Goal: Task Accomplishment & Management: Manage account settings

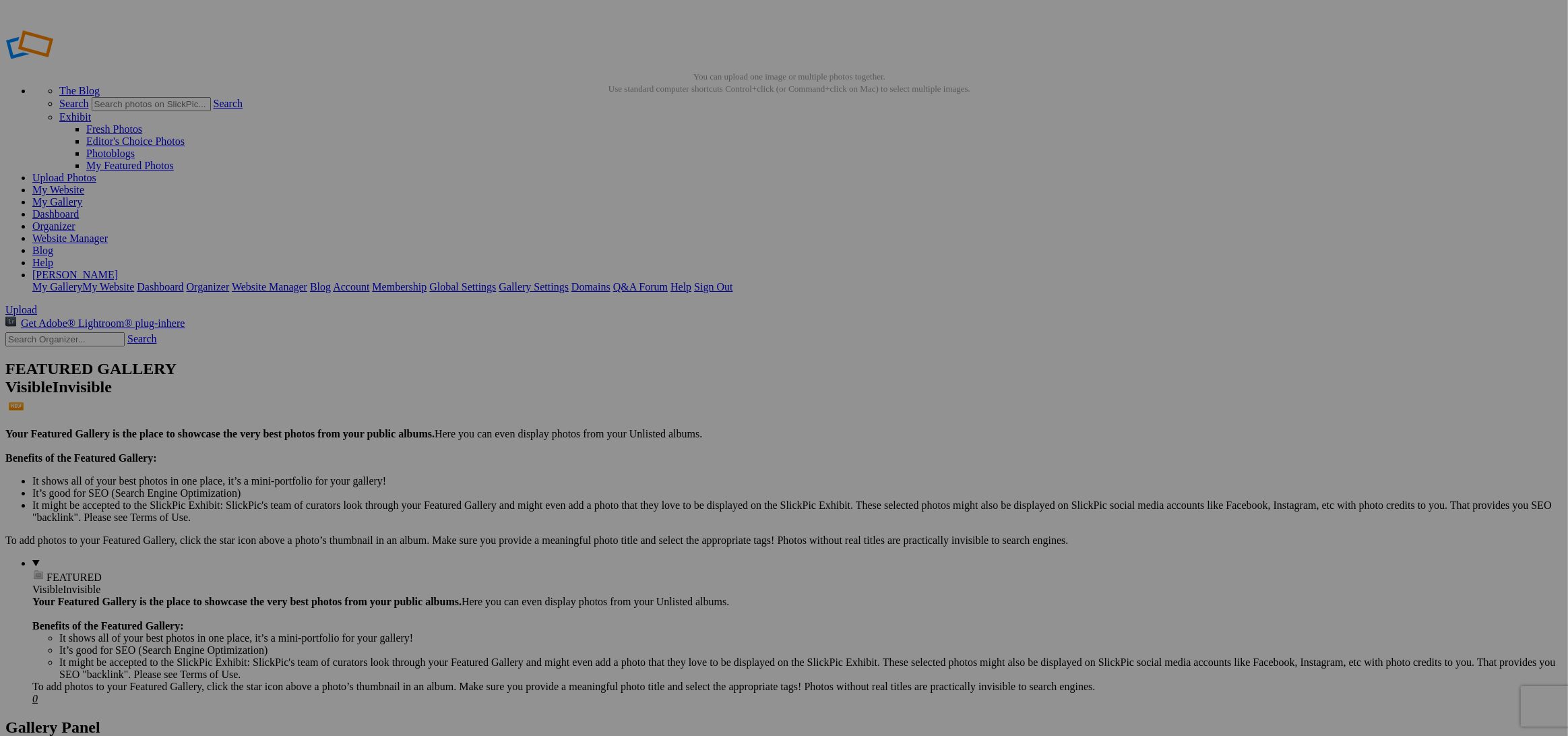
click at [676, 387] on input "text" at bounding box center [679, 394] width 147 height 14
click at [681, 386] on input "Salon Loisir 2025" at bounding box center [679, 394] width 147 height 14
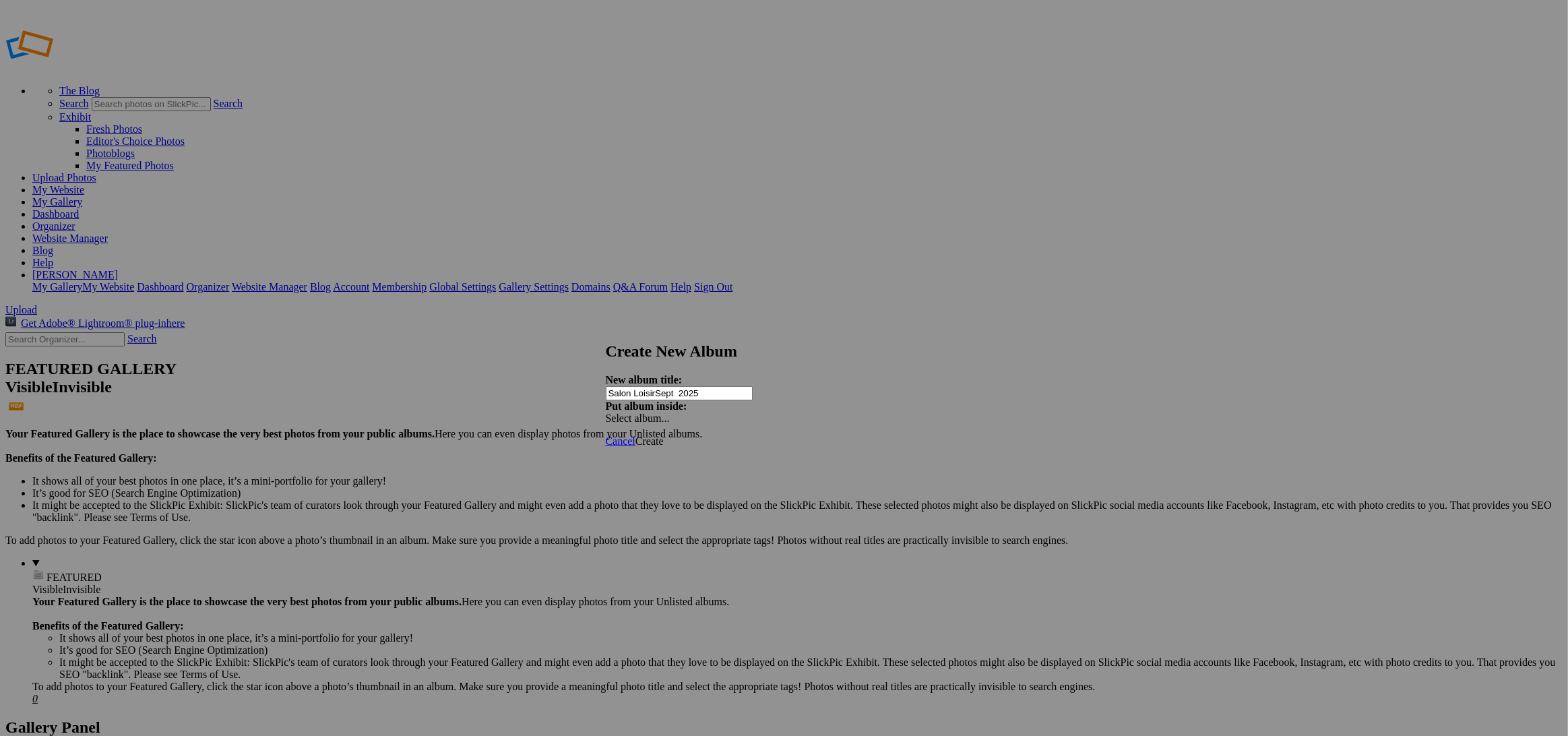
click at [684, 386] on input "Salon LoisirSept 2025" at bounding box center [679, 394] width 147 height 14
click at [681, 386] on input "Salon LoisirSept 2025" at bounding box center [679, 394] width 147 height 14
type input "Salon Loisir [DATE]"
click at [664, 435] on span "Create" at bounding box center [649, 441] width 28 height 11
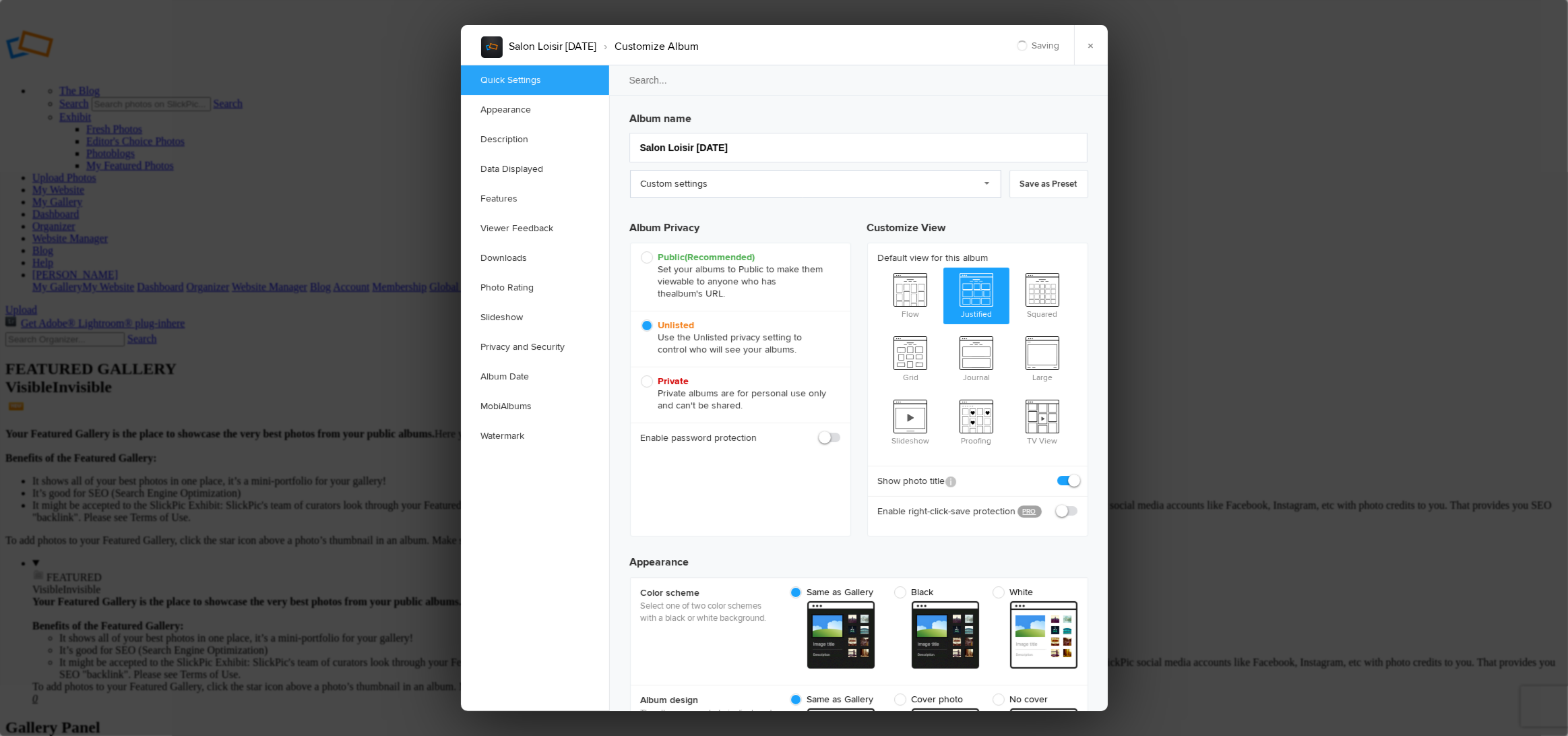
click at [672, 180] on link "Custom settings" at bounding box center [815, 184] width 371 height 28
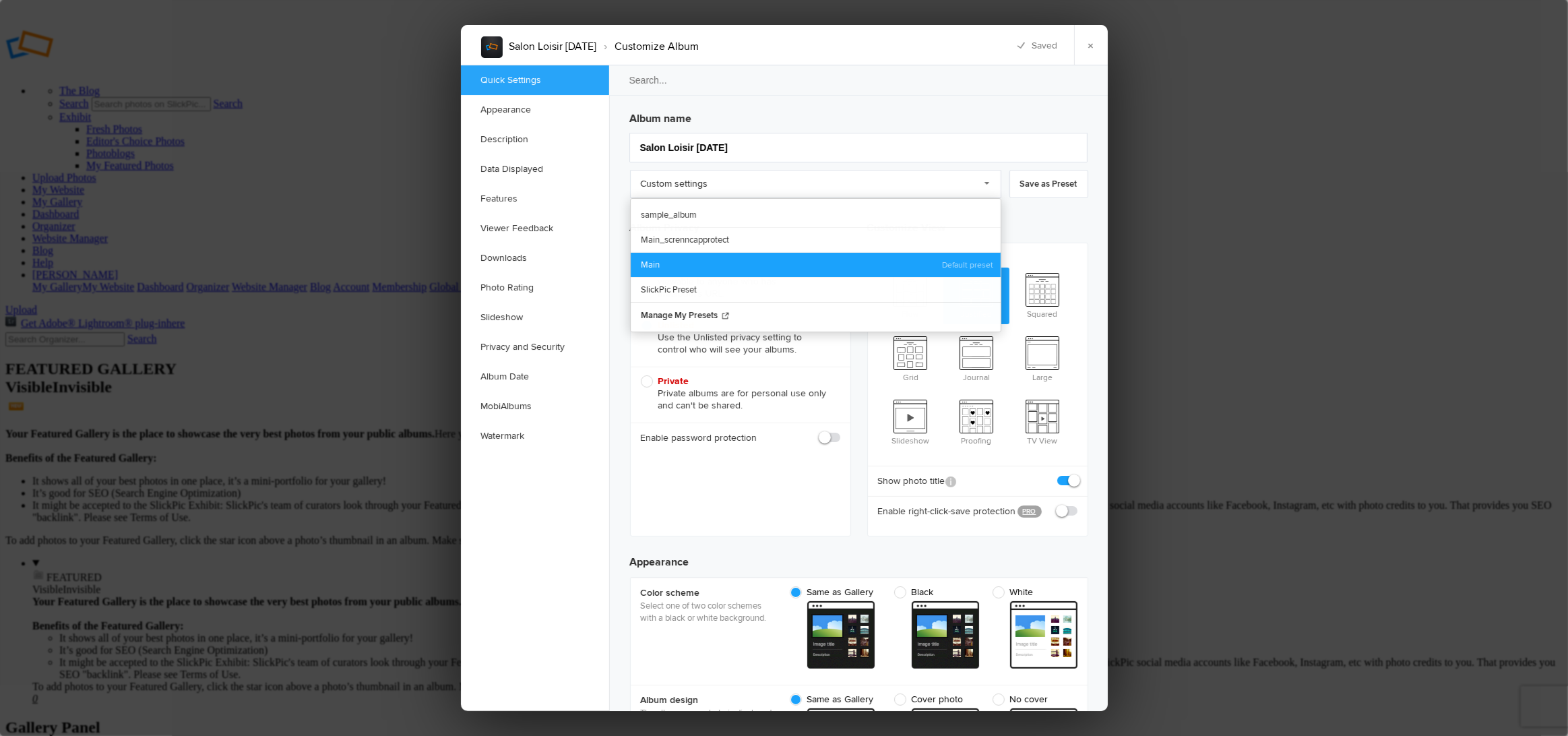
click at [666, 263] on link "Main" at bounding box center [816, 264] width 370 height 25
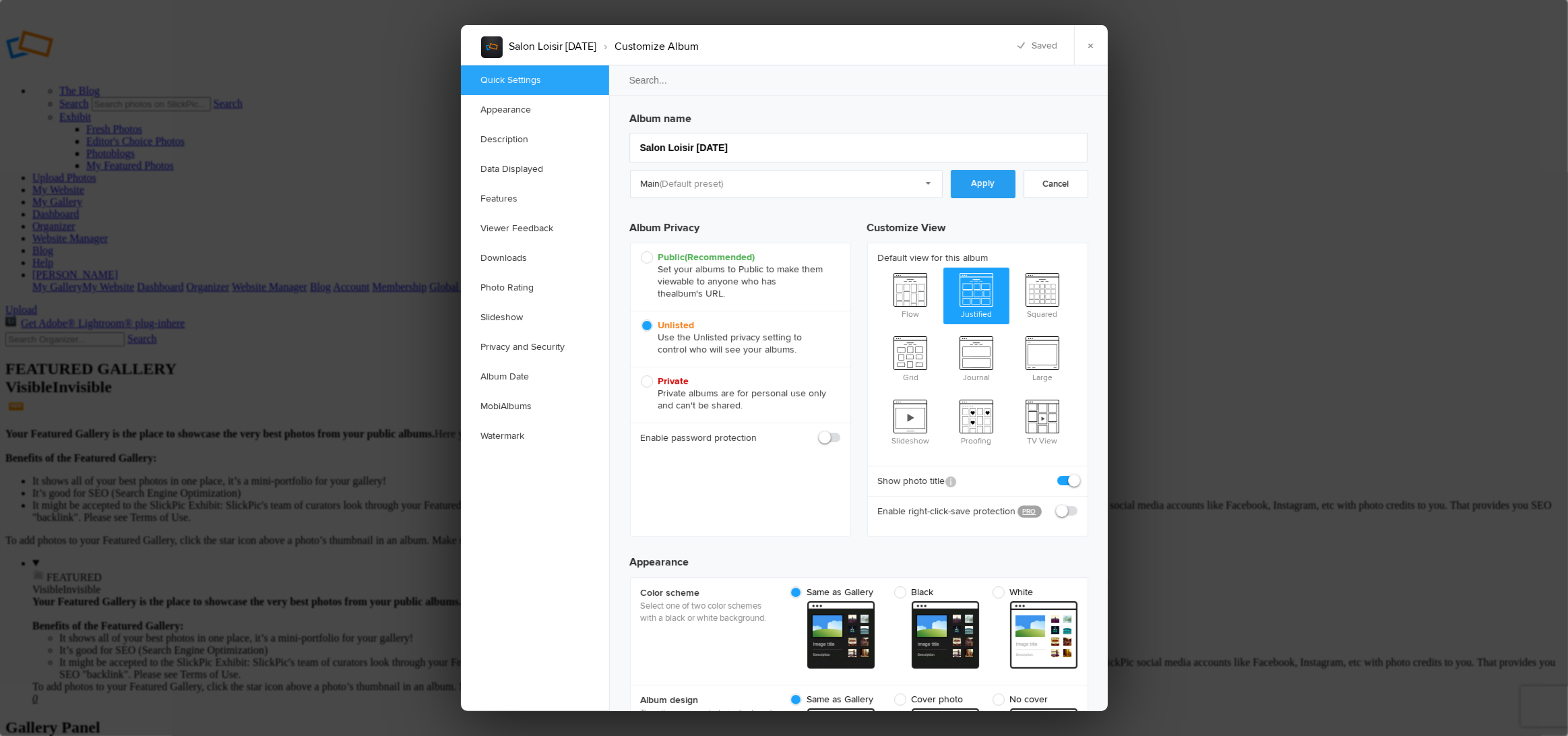
click at [982, 189] on link "Apply" at bounding box center [982, 184] width 65 height 28
checkbox input "true"
click at [1088, 47] on link "×" at bounding box center [1091, 45] width 34 height 41
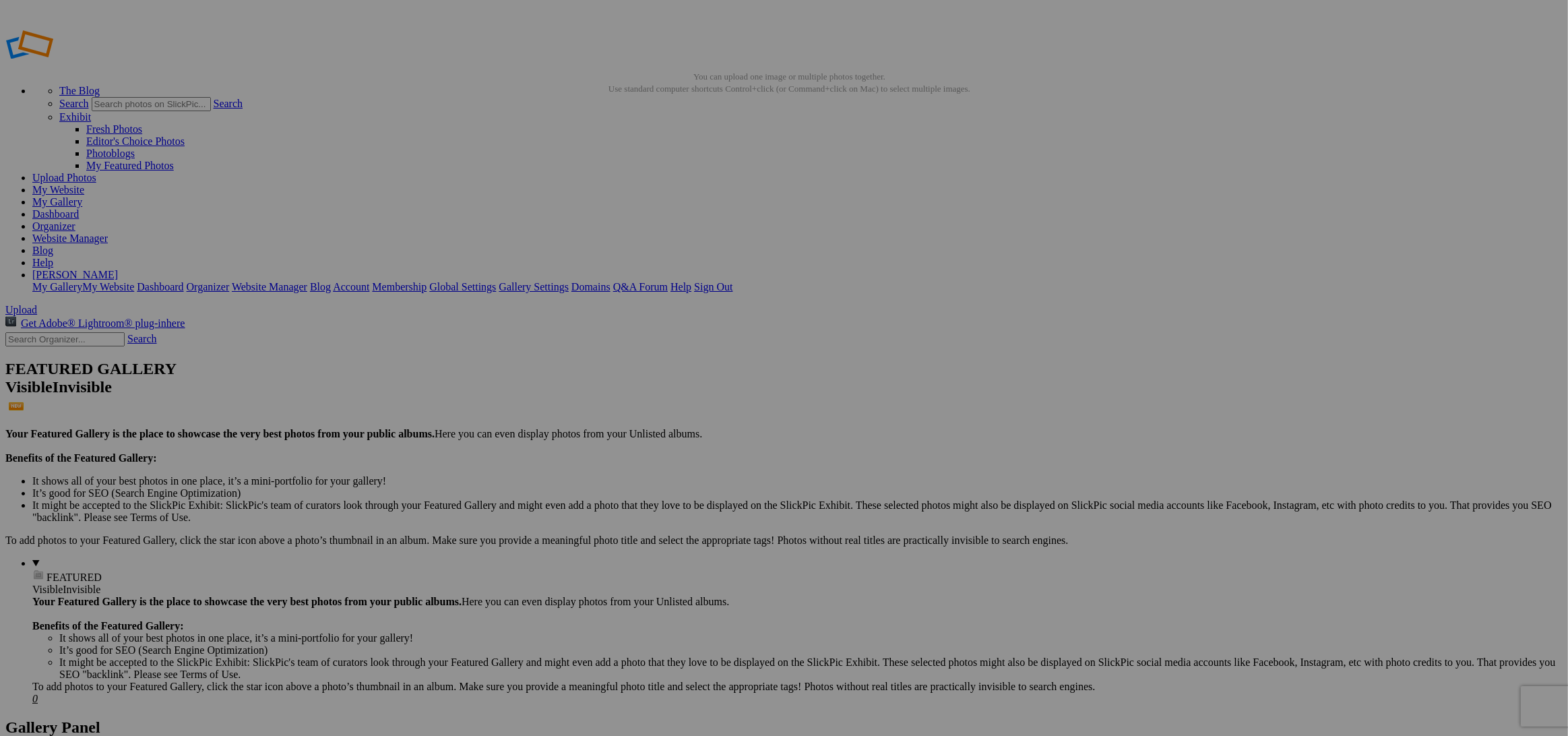
drag, startPoint x: 713, startPoint y: 394, endPoint x: 792, endPoint y: 392, distance: 79.0
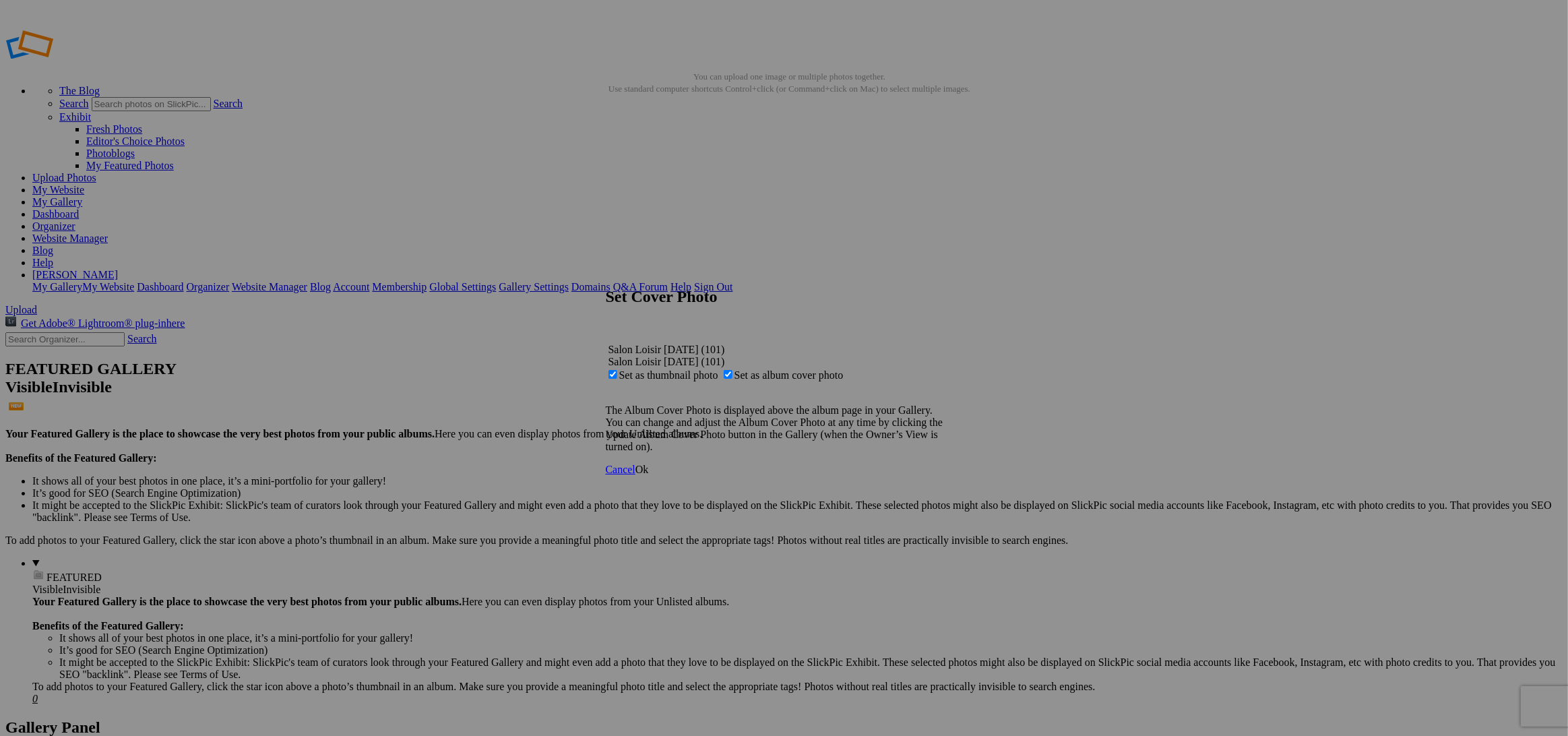
click at [649, 475] on span "Ok" at bounding box center [642, 469] width 14 height 11
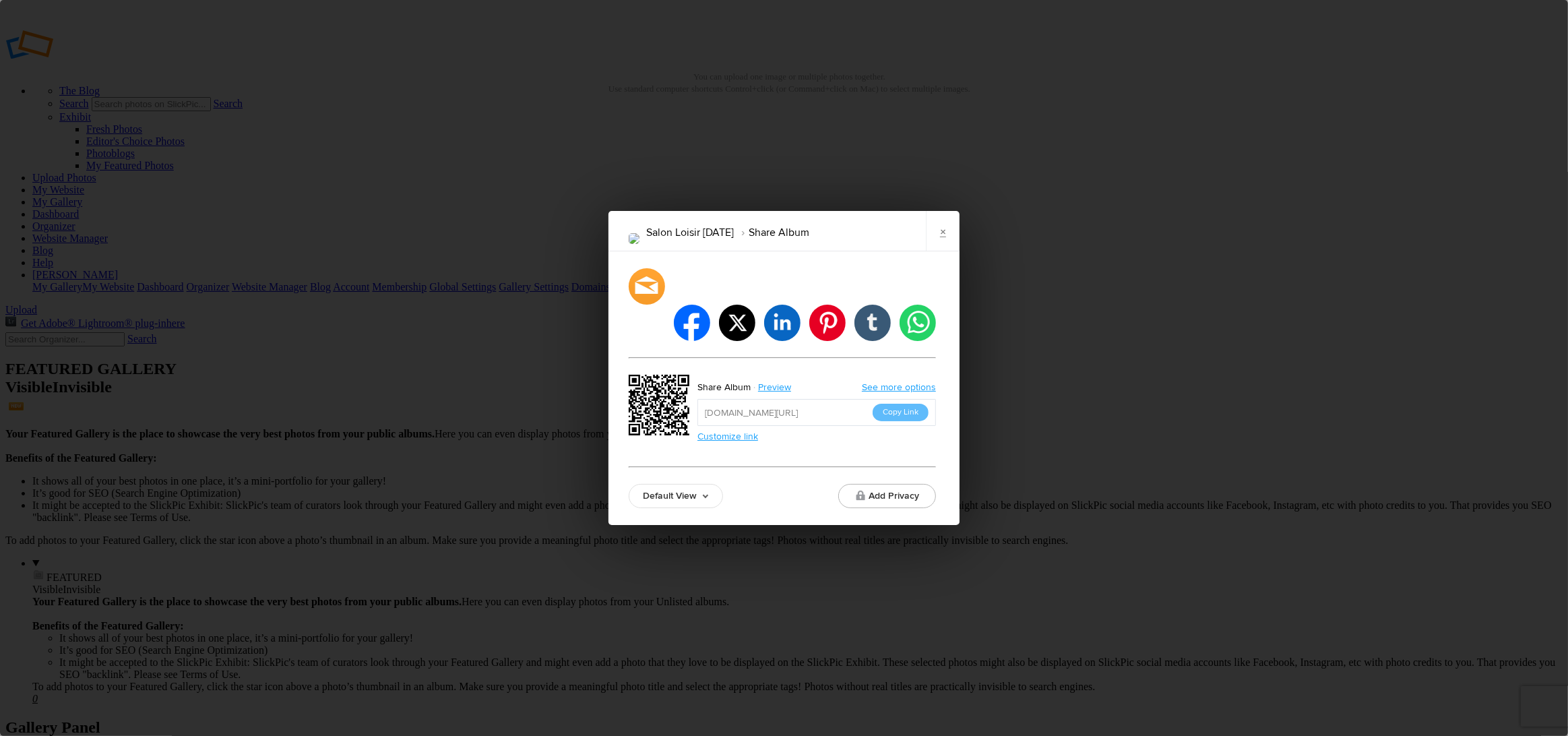
drag, startPoint x: 884, startPoint y: 394, endPoint x: 924, endPoint y: 351, distance: 58.7
click at [884, 404] on button "Copy Link" at bounding box center [900, 413] width 56 height 18
click at [945, 251] on link "×" at bounding box center [942, 231] width 34 height 41
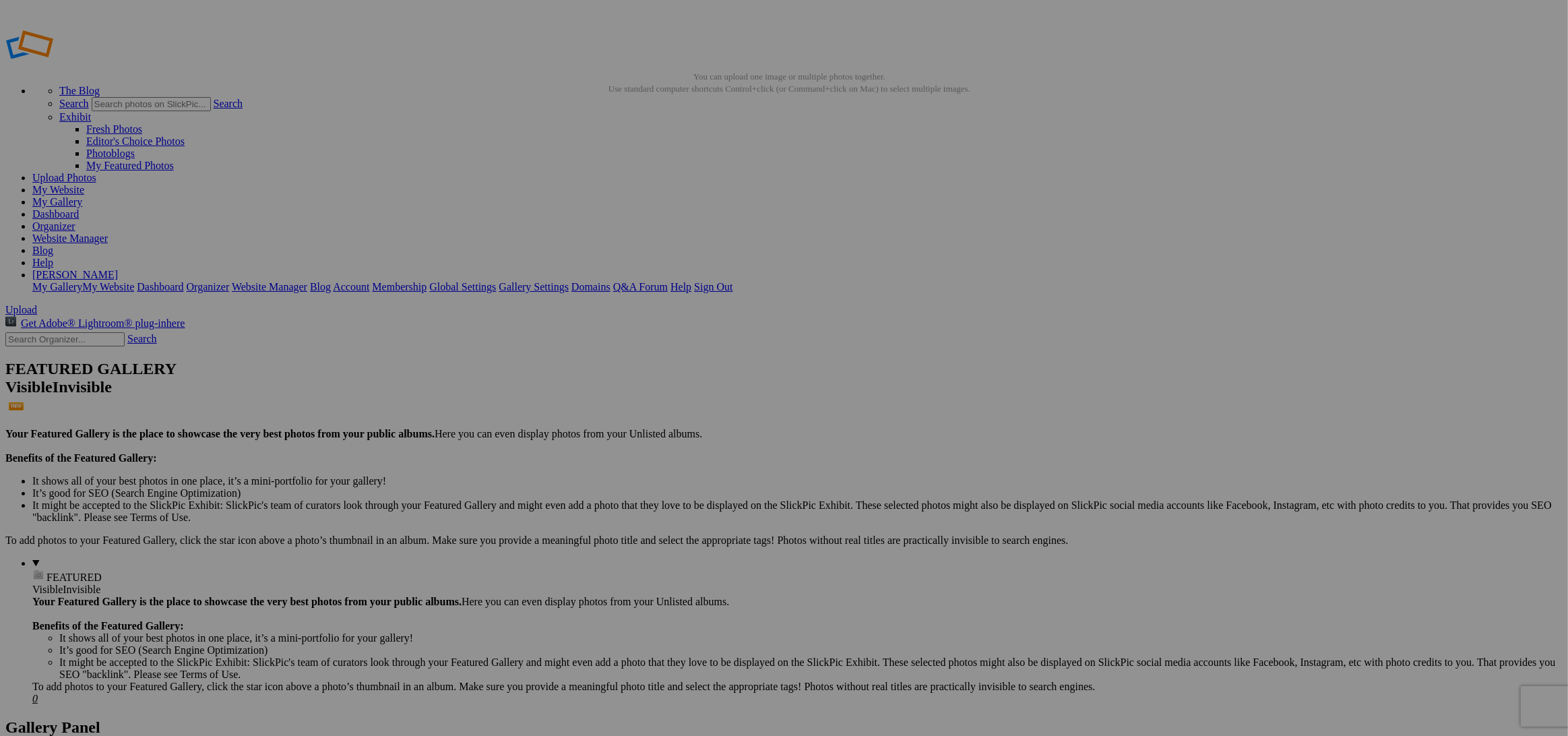
click at [681, 387] on input "text" at bounding box center [679, 394] width 147 height 14
type input "Rapids Golf 2025"
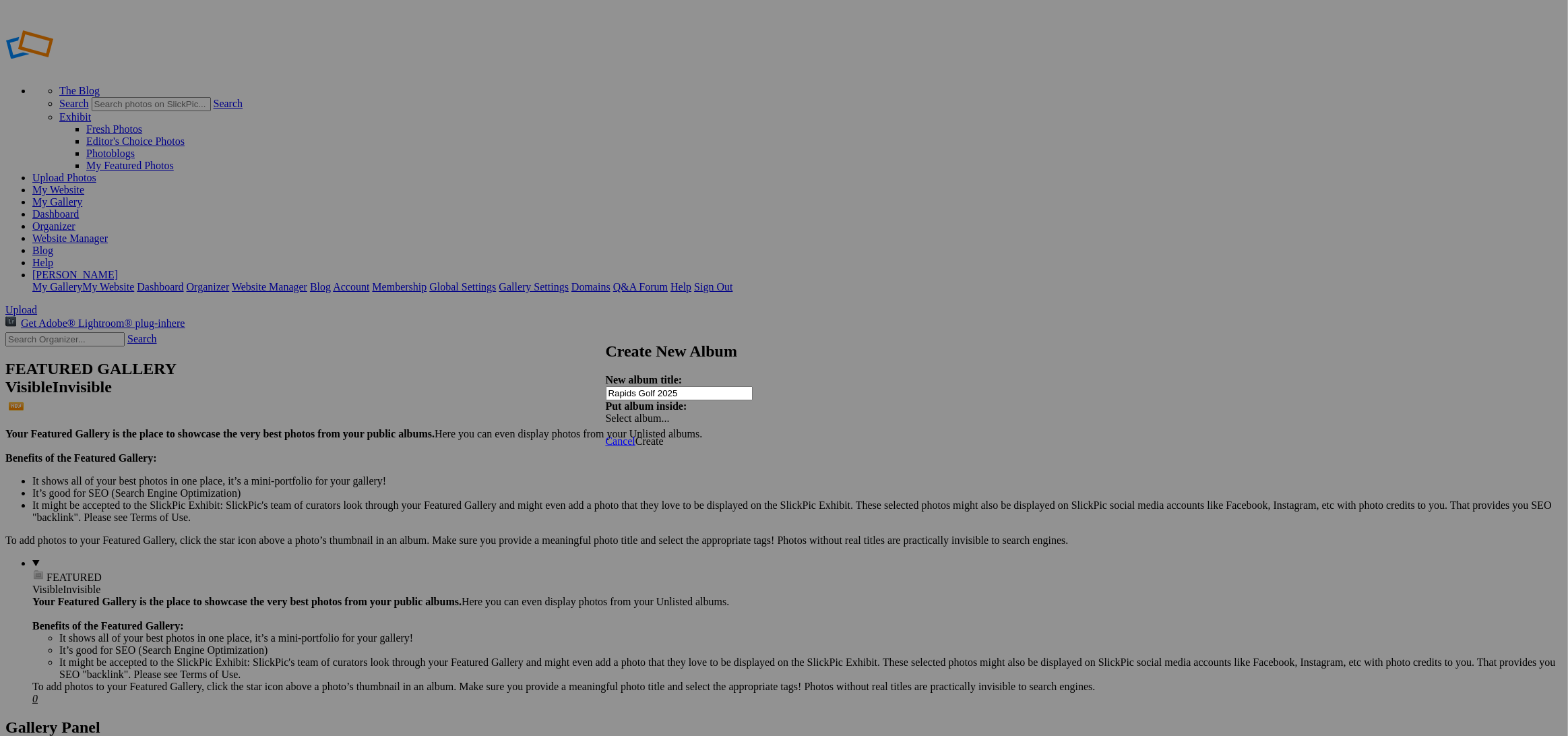
click at [664, 435] on span "Create" at bounding box center [649, 441] width 28 height 11
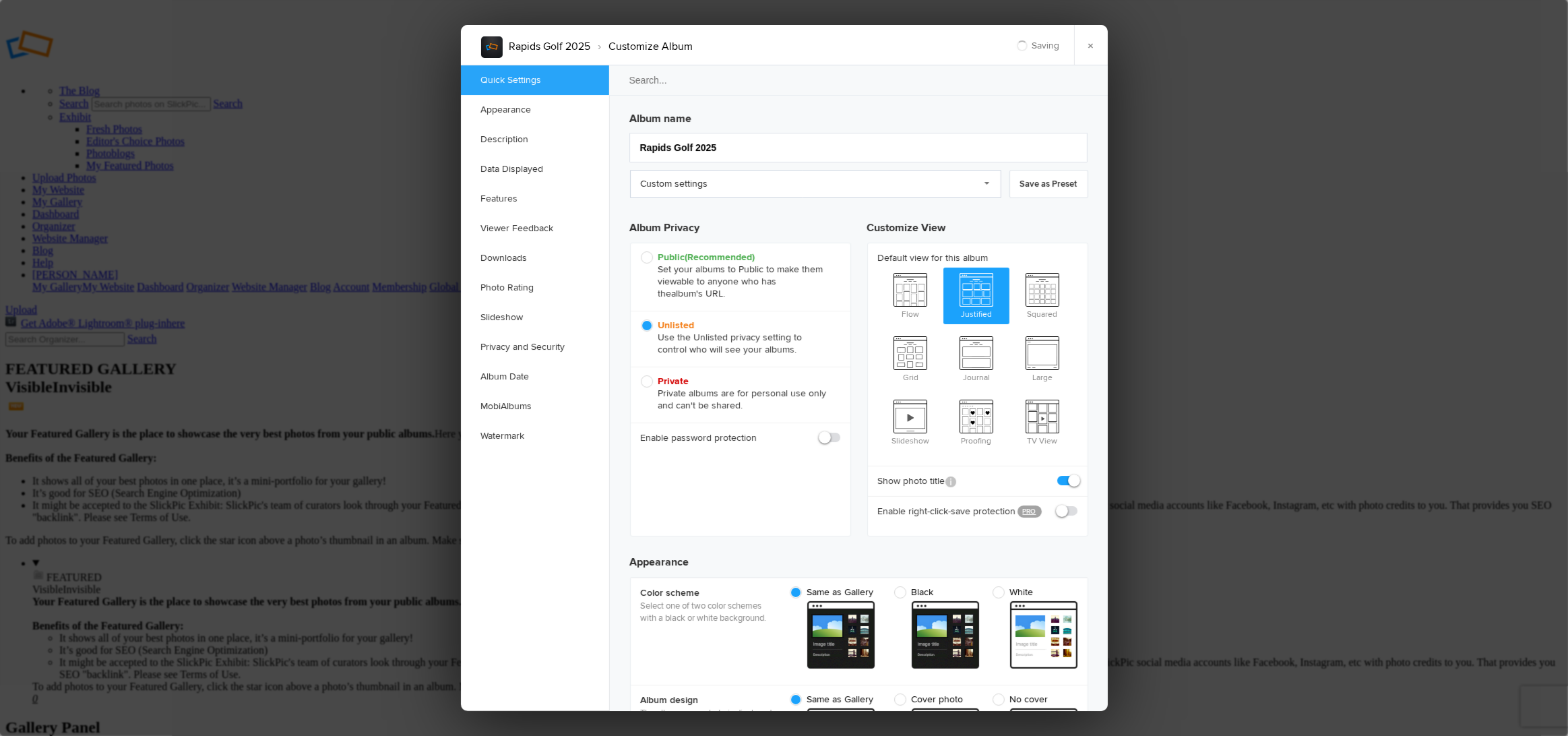
click at [664, 189] on link "Custom settings" at bounding box center [815, 184] width 371 height 28
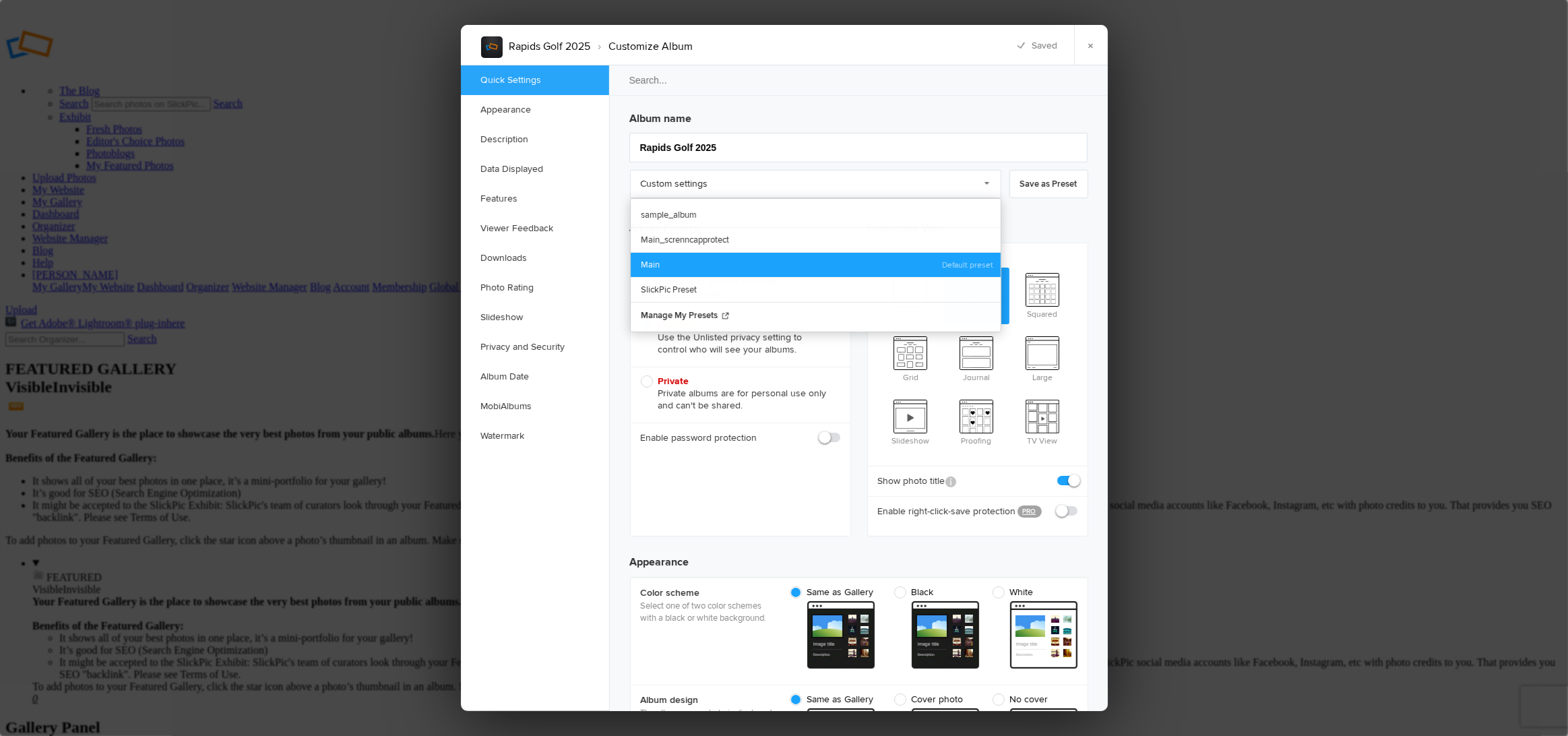
click at [662, 256] on link "Main" at bounding box center [816, 264] width 370 height 25
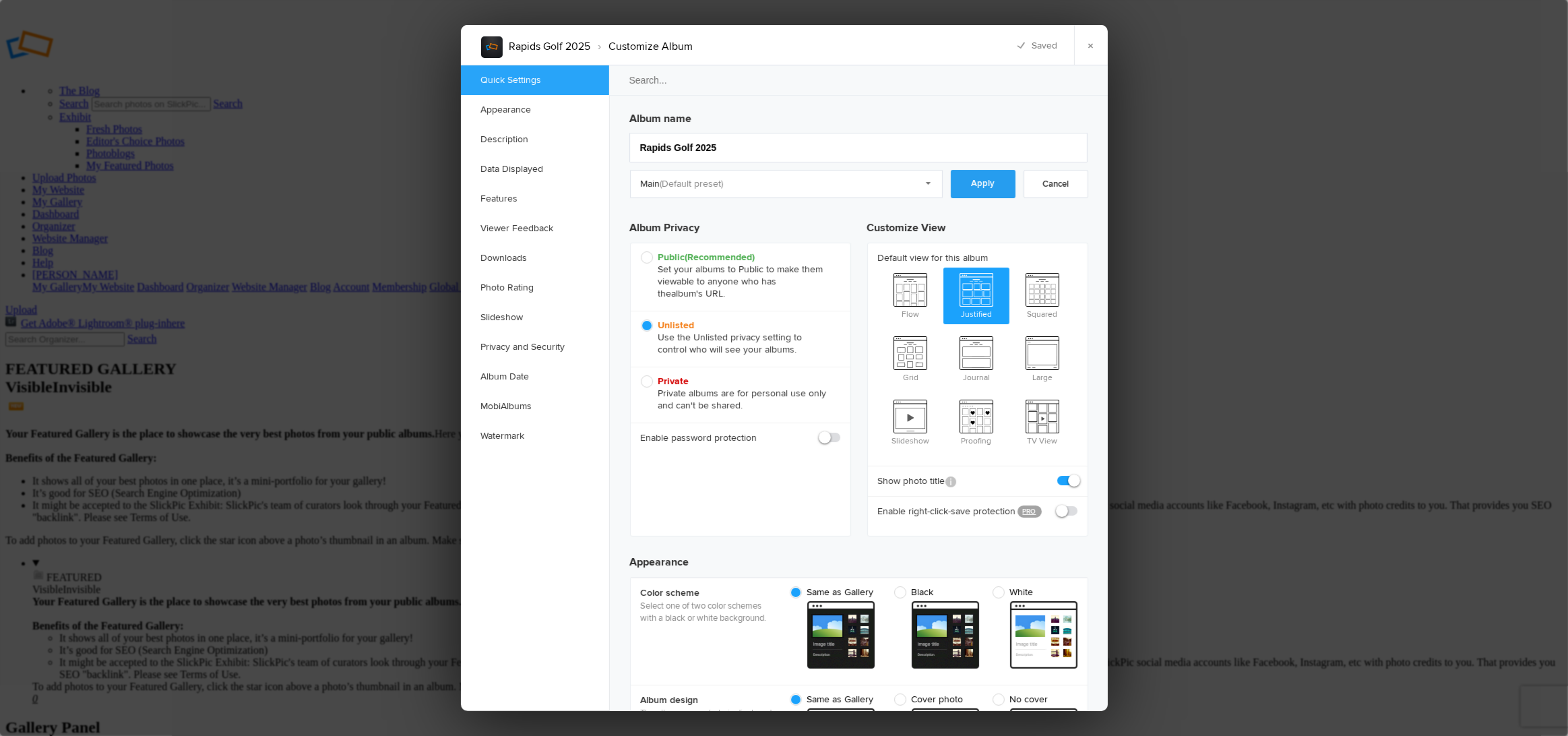
click at [971, 188] on link "Apply" at bounding box center [982, 184] width 65 height 28
checkbox input "true"
click at [1093, 49] on link "×" at bounding box center [1091, 45] width 34 height 41
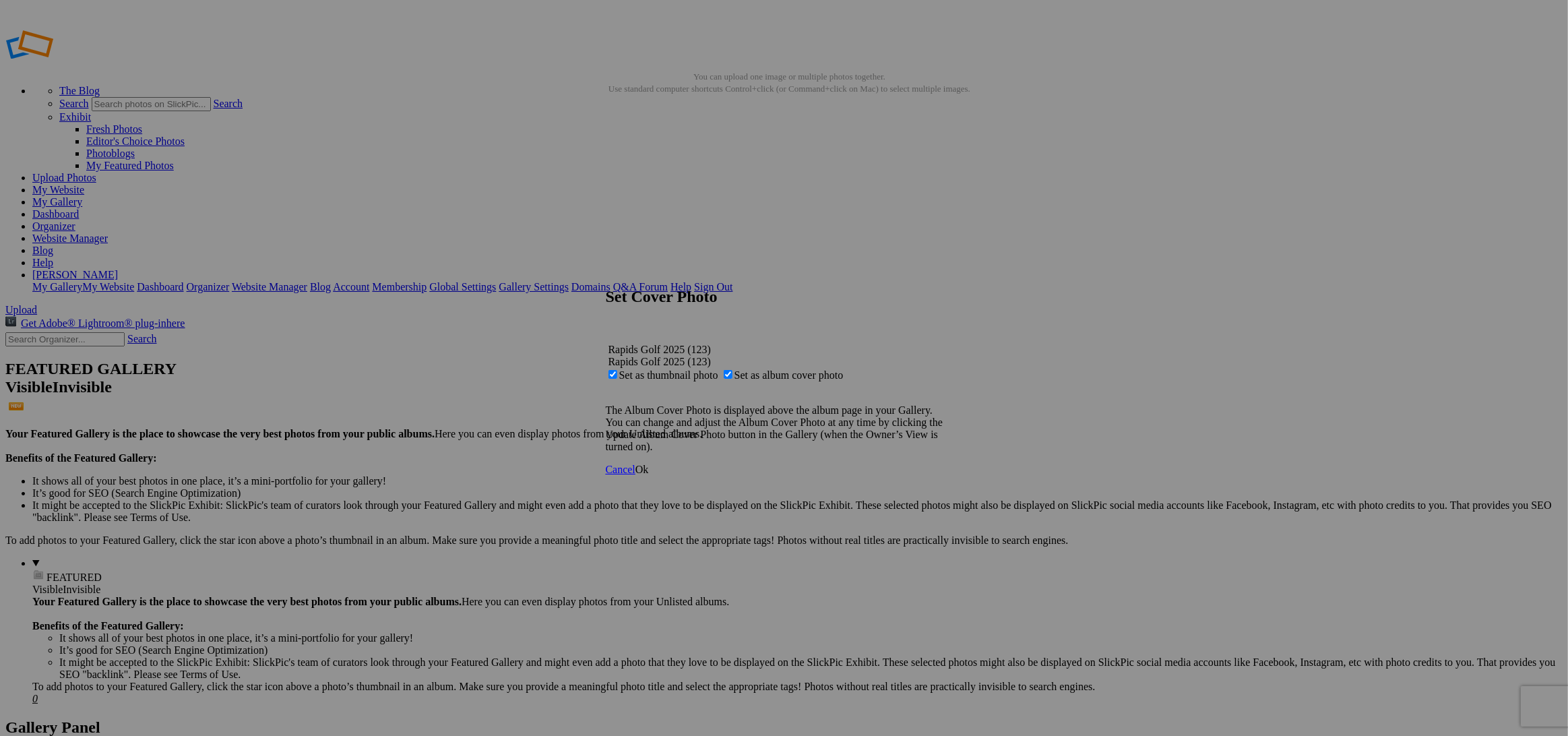
click at [649, 475] on span "Ok" at bounding box center [642, 469] width 14 height 11
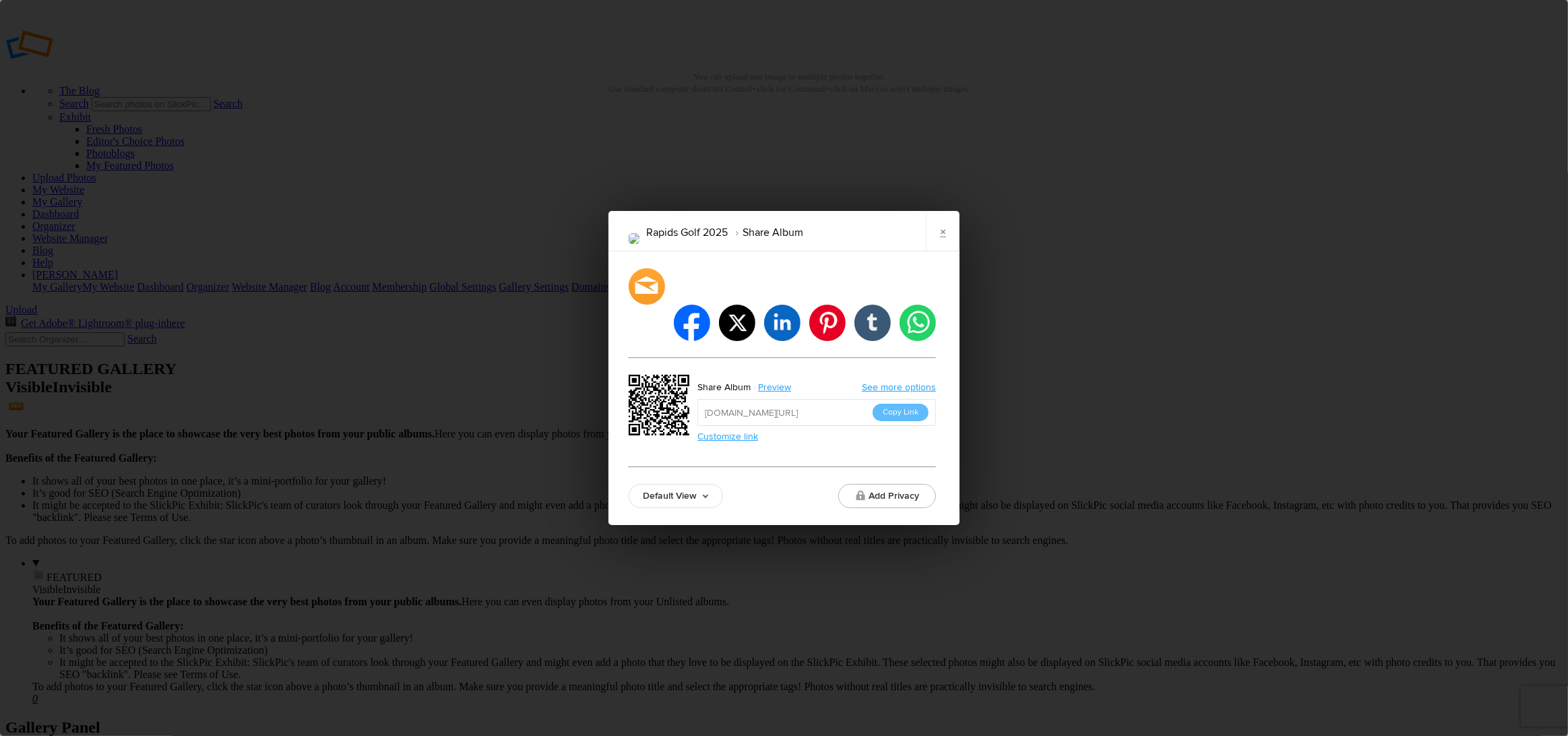
drag, startPoint x: 899, startPoint y: 392, endPoint x: 915, endPoint y: 334, distance: 60.2
click at [899, 404] on button "Copy Link" at bounding box center [900, 413] width 56 height 18
click at [944, 251] on link "×" at bounding box center [942, 231] width 34 height 41
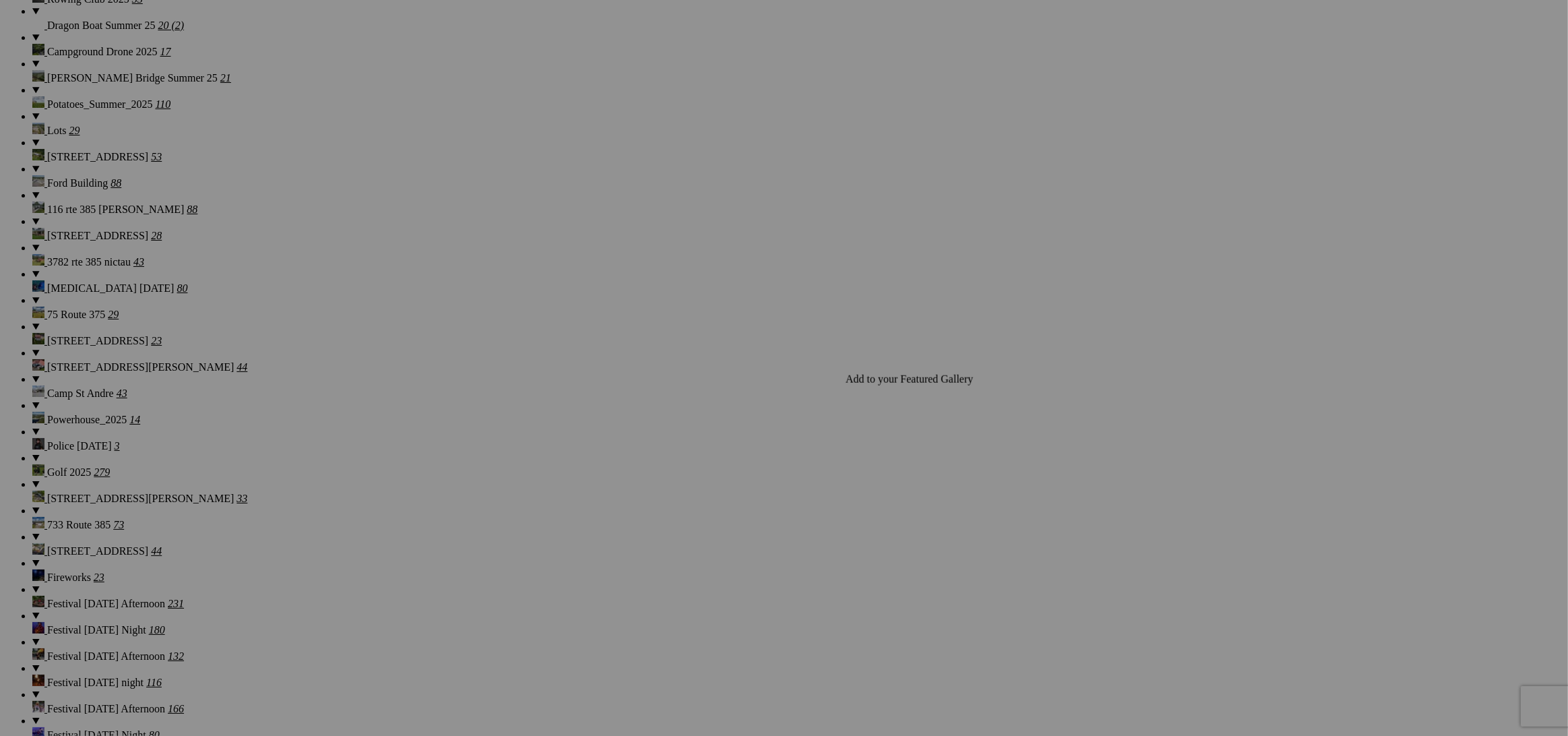
scroll to position [1487, 0]
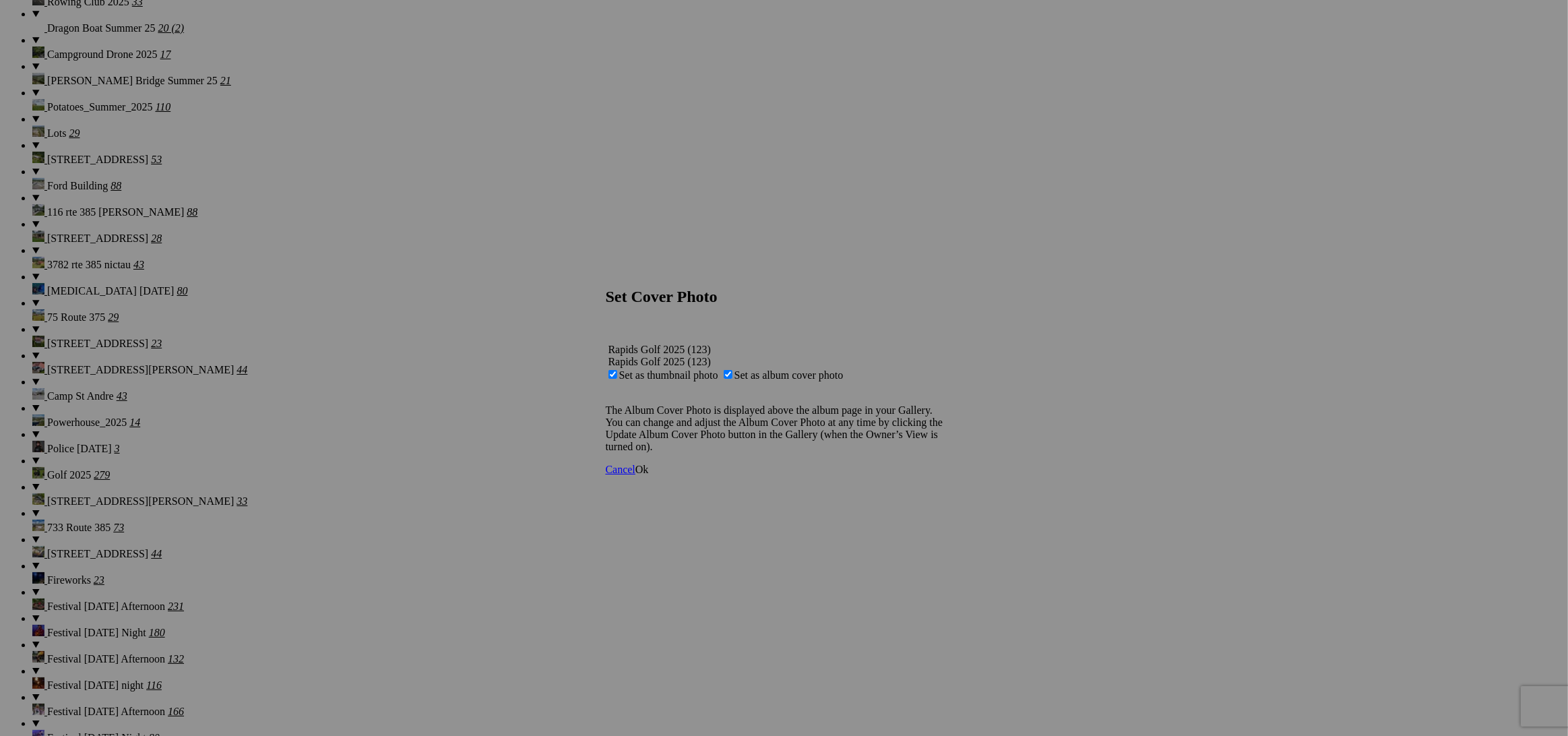
drag, startPoint x: 948, startPoint y: 477, endPoint x: 1112, endPoint y: 303, distance: 239.1
click at [649, 475] on span "Ok" at bounding box center [642, 469] width 14 height 11
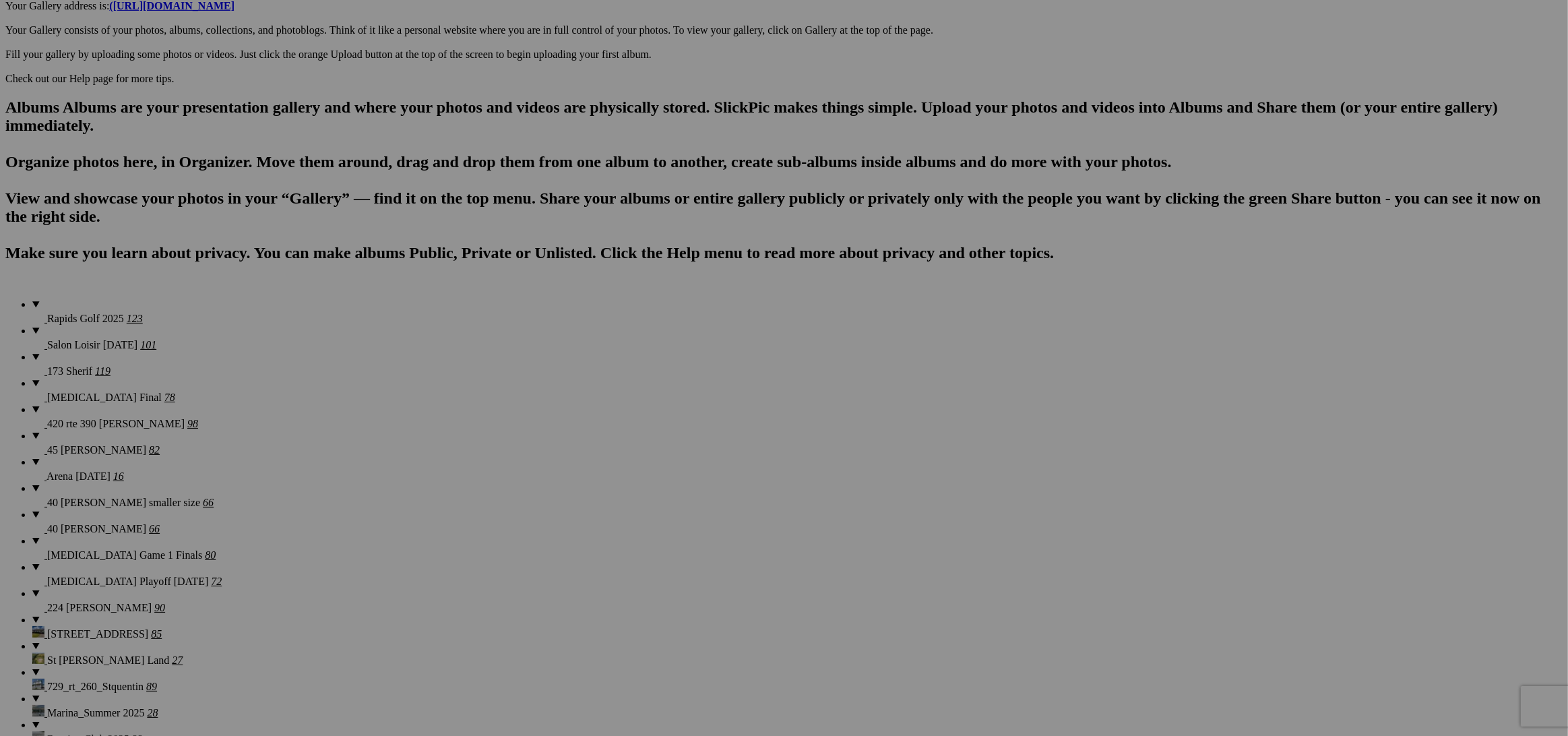
scroll to position [748, 0]
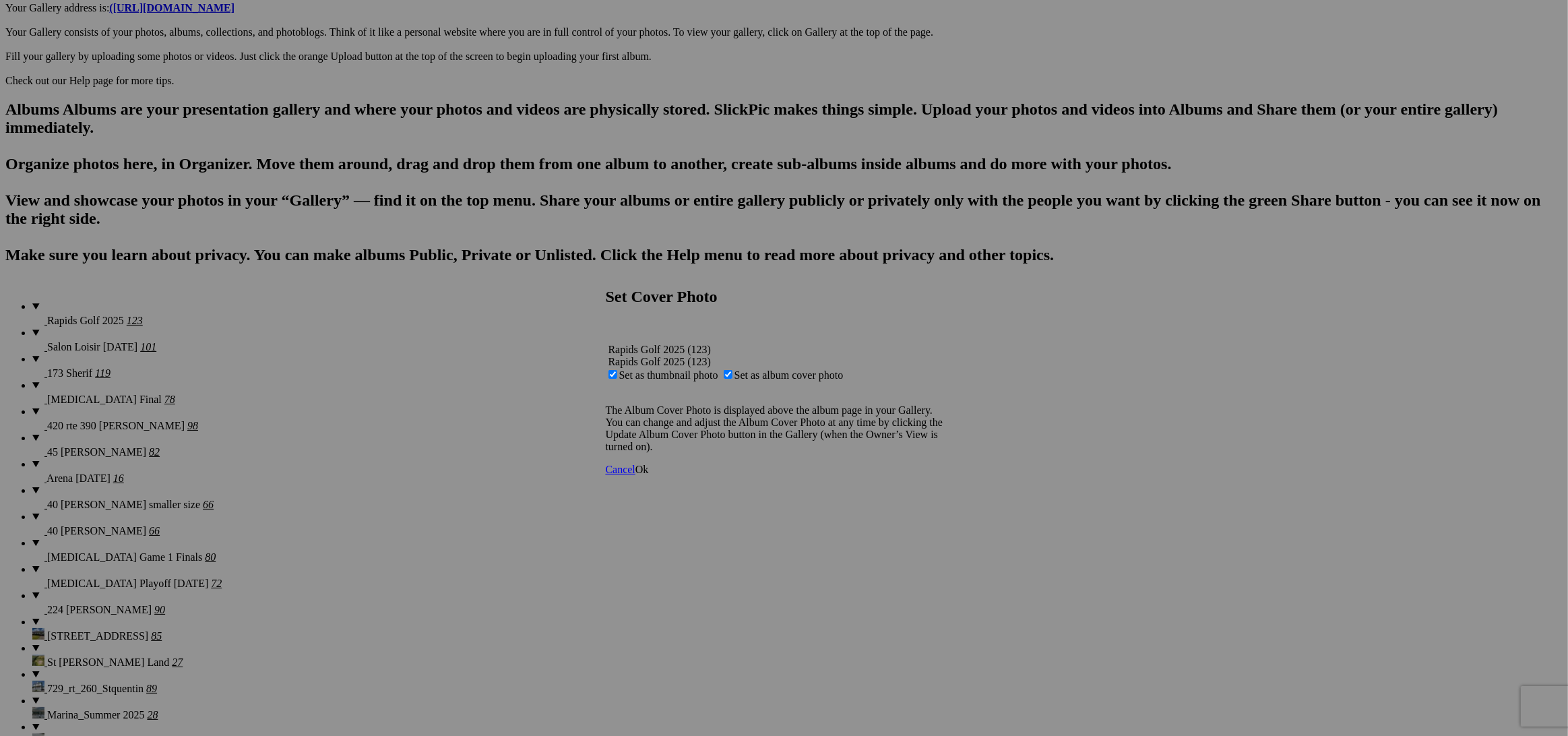
click at [649, 474] on link "Ok" at bounding box center [642, 469] width 14 height 11
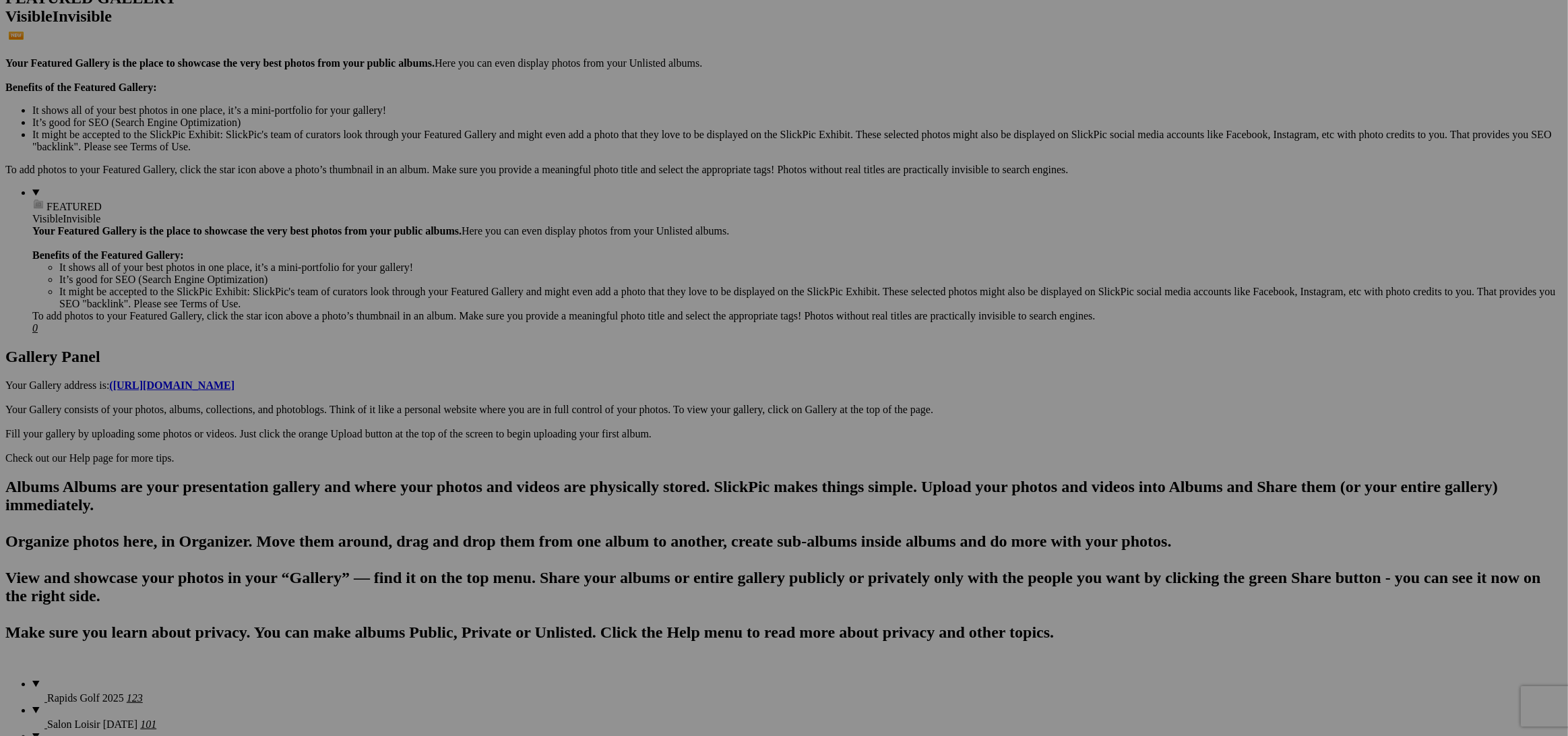
scroll to position [0, 0]
